Goal: Information Seeking & Learning: Compare options

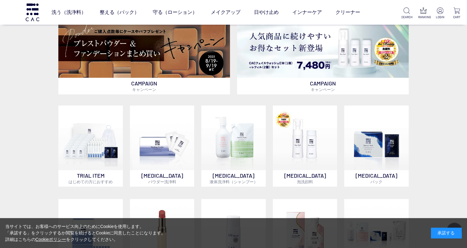
scroll to position [189, 0]
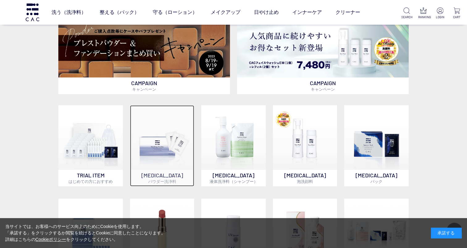
click at [162, 141] on img at bounding box center [162, 137] width 64 height 64
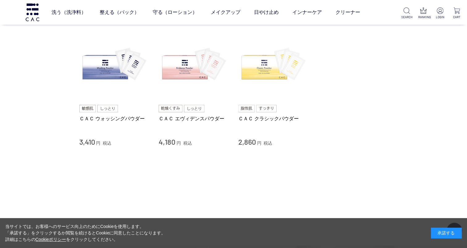
scroll to position [52, 0]
click at [259, 71] on img at bounding box center [273, 65] width 70 height 70
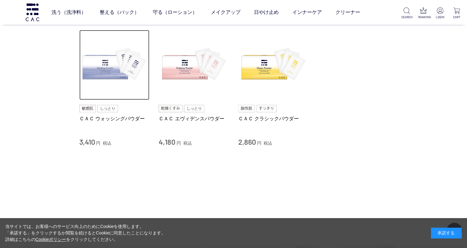
click at [103, 74] on img at bounding box center [114, 65] width 70 height 70
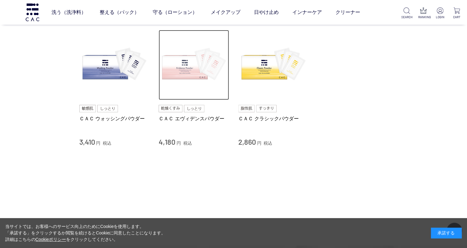
click at [181, 77] on img at bounding box center [194, 65] width 70 height 70
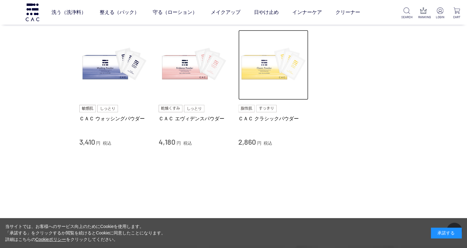
click at [270, 67] on img at bounding box center [273, 65] width 70 height 70
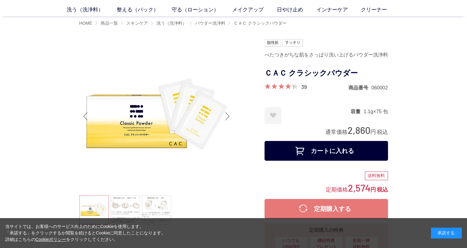
scroll to position [31, 0]
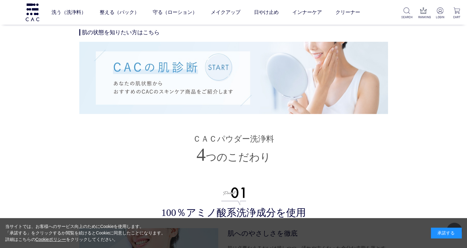
scroll to position [1154, 0]
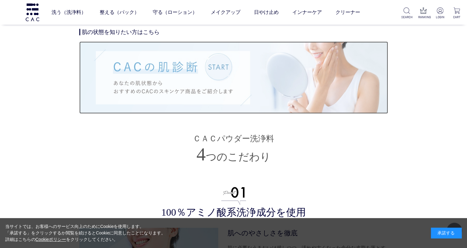
click at [189, 78] on img at bounding box center [233, 77] width 309 height 72
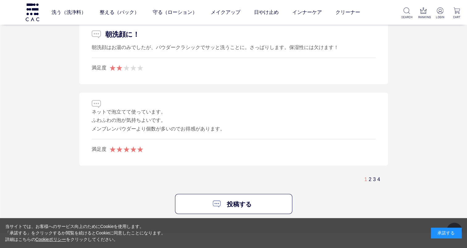
scroll to position [3688, 0]
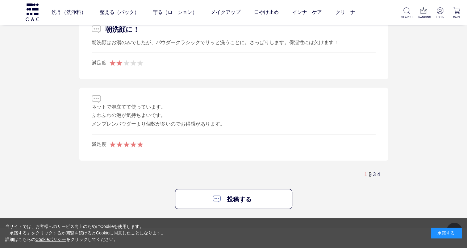
click at [368, 172] on link "2" at bounding box center [369, 174] width 3 height 5
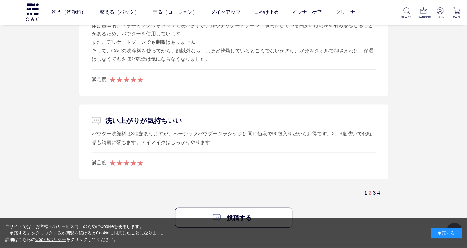
scroll to position [3663, 0]
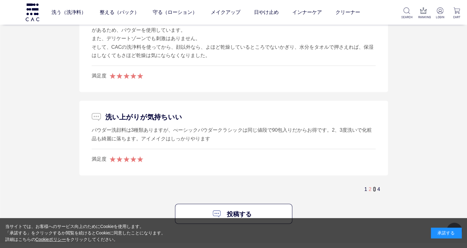
click at [374, 187] on link "3" at bounding box center [374, 189] width 3 height 5
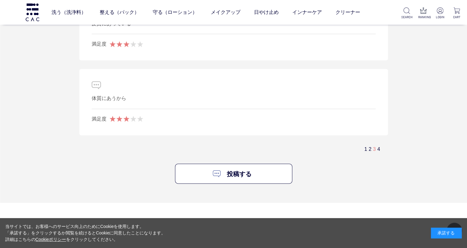
scroll to position [3790, 0]
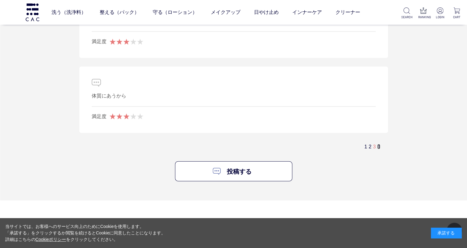
click at [379, 144] on link "4" at bounding box center [378, 146] width 3 height 5
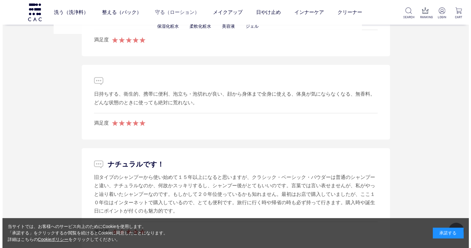
scroll to position [3000, 0]
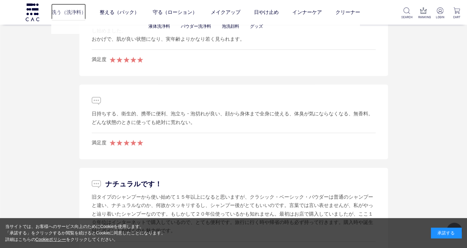
click at [68, 13] on link "洗う（洗浄料）" at bounding box center [68, 12] width 35 height 17
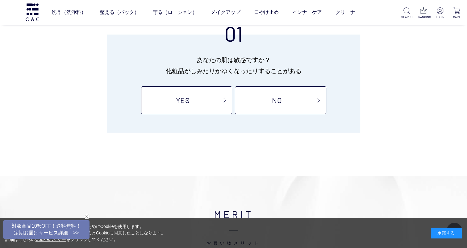
scroll to position [71, 0]
click at [180, 95] on link "YES" at bounding box center [186, 101] width 91 height 28
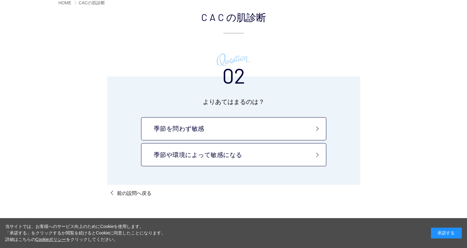
scroll to position [46, 0]
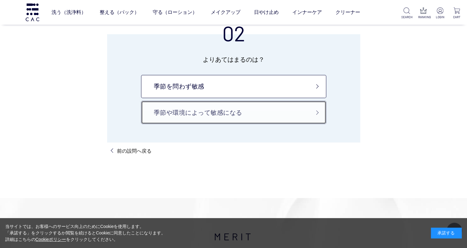
click at [194, 106] on link "季節や環境によって敏感になる" at bounding box center [233, 112] width 185 height 23
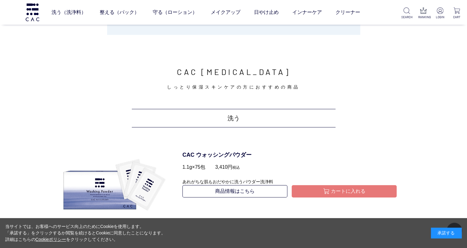
scroll to position [179, 0]
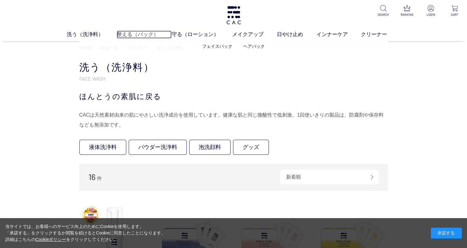
click at [136, 34] on link "整える（パック）" at bounding box center [144, 35] width 55 height 8
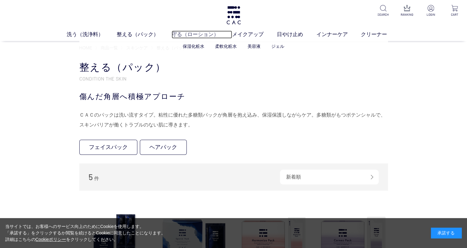
click at [180, 34] on link "守る（ローション）" at bounding box center [202, 35] width 60 height 8
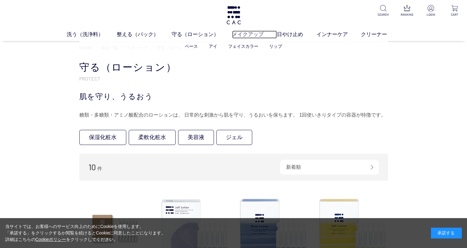
click at [248, 35] on link "メイクアップ" at bounding box center [254, 35] width 45 height 8
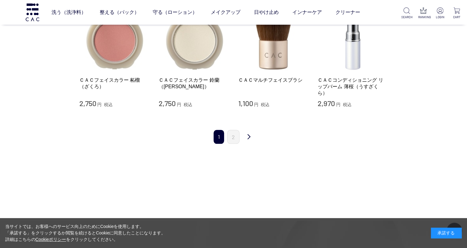
scroll to position [631, 0]
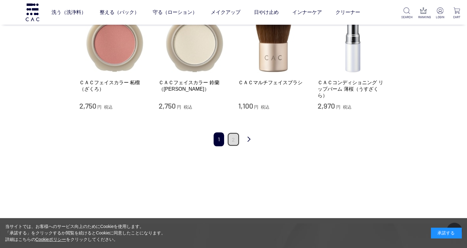
click at [231, 140] on link "2" at bounding box center [233, 139] width 12 height 14
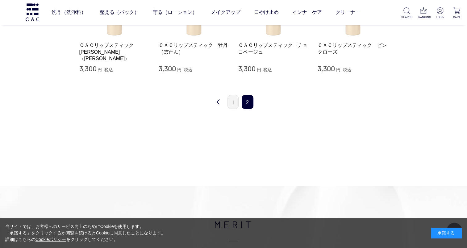
scroll to position [196, 0]
click at [231, 97] on link "1" at bounding box center [232, 101] width 11 height 14
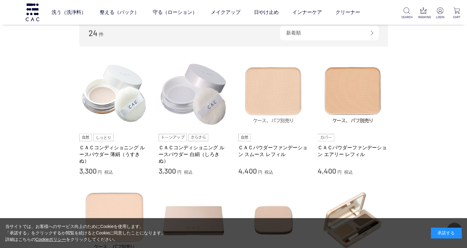
scroll to position [101, 0]
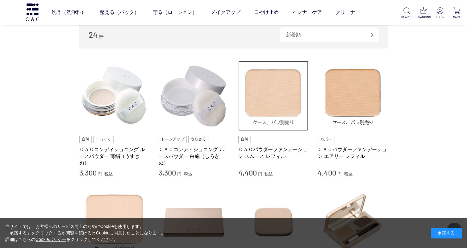
click at [277, 90] on img at bounding box center [273, 96] width 70 height 70
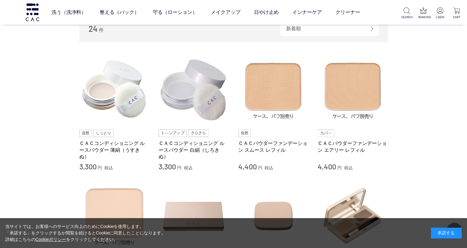
scroll to position [107, 0]
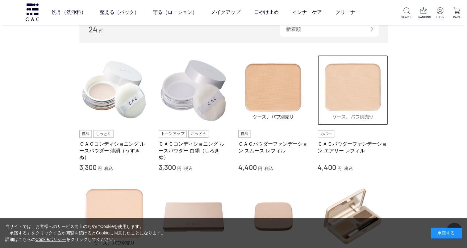
click at [352, 88] on img at bounding box center [352, 90] width 70 height 70
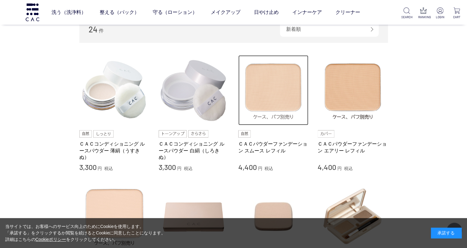
click at [271, 92] on img at bounding box center [273, 90] width 70 height 70
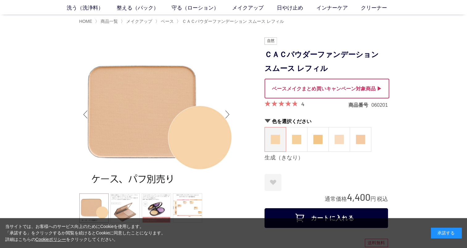
scroll to position [19, 0]
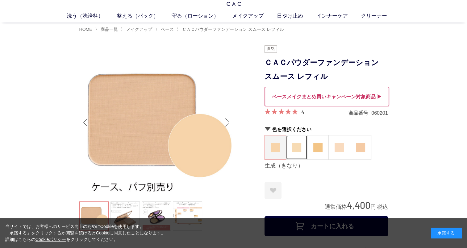
click at [297, 148] on img at bounding box center [296, 147] width 9 height 9
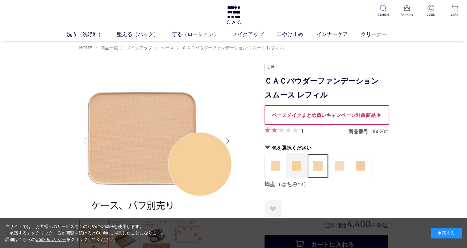
click at [319, 163] on img at bounding box center [317, 165] width 9 height 9
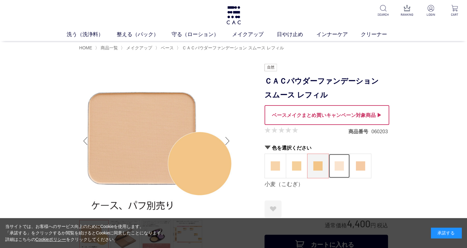
click at [338, 164] on img at bounding box center [338, 165] width 9 height 9
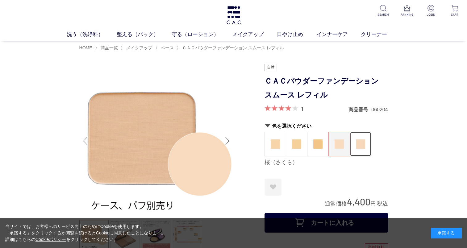
click at [361, 139] on img at bounding box center [360, 143] width 9 height 9
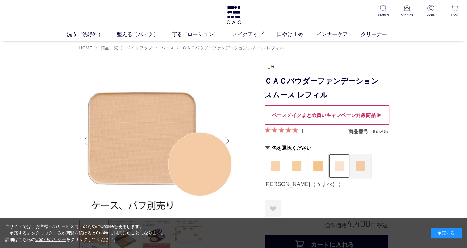
click at [335, 163] on img at bounding box center [338, 165] width 9 height 9
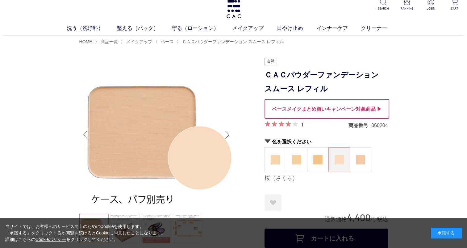
scroll to position [6, 0]
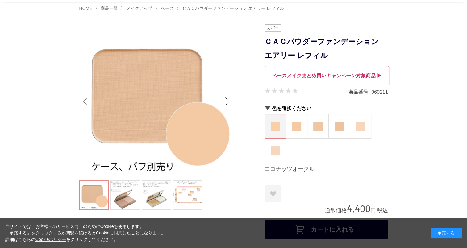
scroll to position [41, 0]
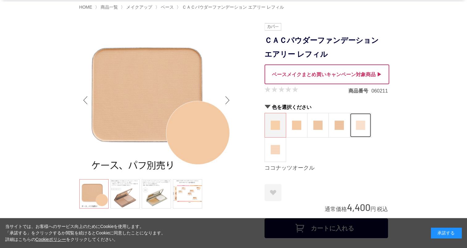
click at [362, 123] on img at bounding box center [360, 125] width 9 height 9
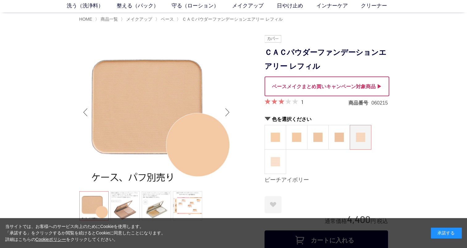
scroll to position [28, 0]
click at [277, 159] on img at bounding box center [275, 161] width 9 height 9
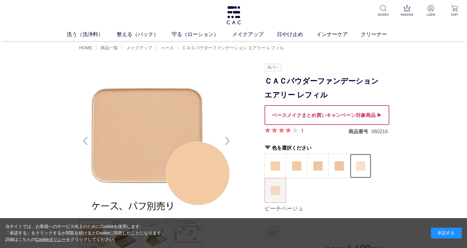
click at [356, 164] on img at bounding box center [360, 165] width 9 height 9
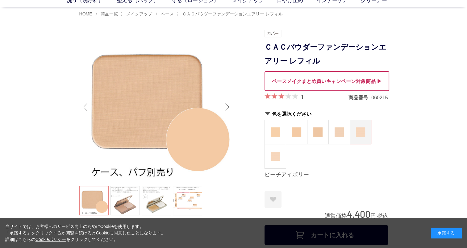
scroll to position [33, 0]
